Goal: Check status

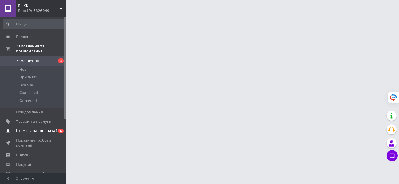
click at [34, 131] on span "[DEMOGRAPHIC_DATA]" at bounding box center [36, 131] width 41 height 5
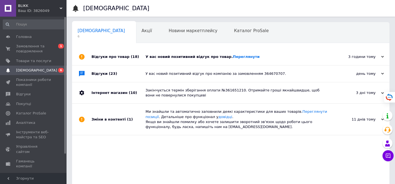
click at [227, 89] on div "Закінчується термін зберігання оплати №361651210. Отримайте гроші якнайшвидше, …" at bounding box center [236, 93] width 183 height 10
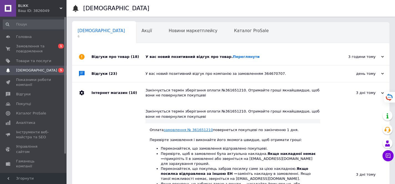
click at [194, 129] on link "замовлення № 361651210" at bounding box center [188, 130] width 49 height 4
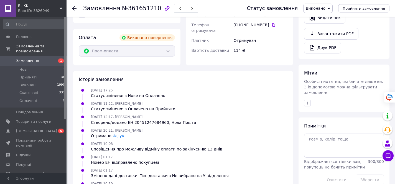
scroll to position [29, 0]
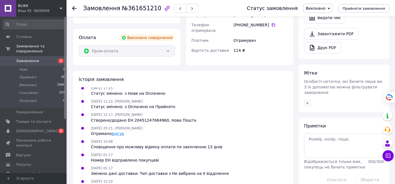
click at [118, 131] on link "відгук" at bounding box center [117, 133] width 13 height 4
